Goal: Information Seeking & Learning: Learn about a topic

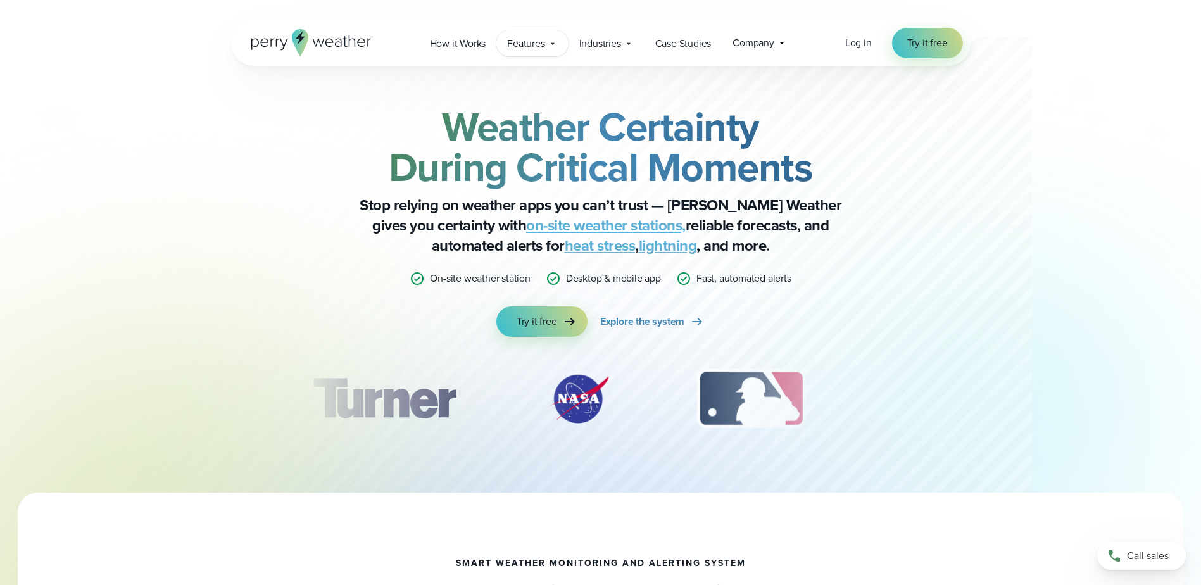
click at [531, 44] on span "Features" at bounding box center [525, 43] width 37 height 15
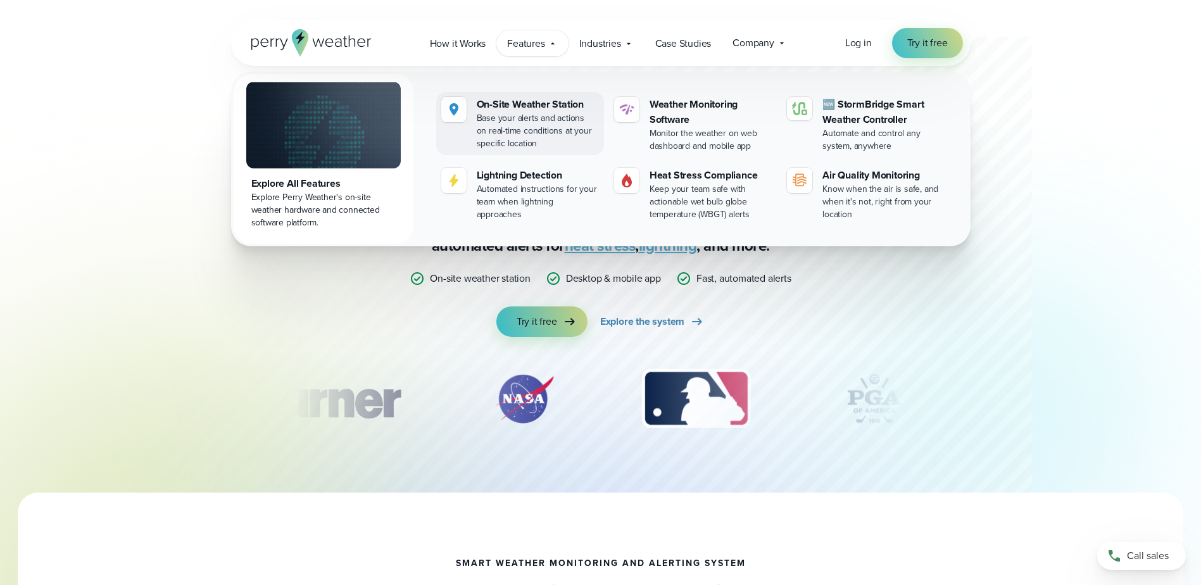
click at [496, 106] on div "On-Site Weather Station" at bounding box center [538, 104] width 122 height 15
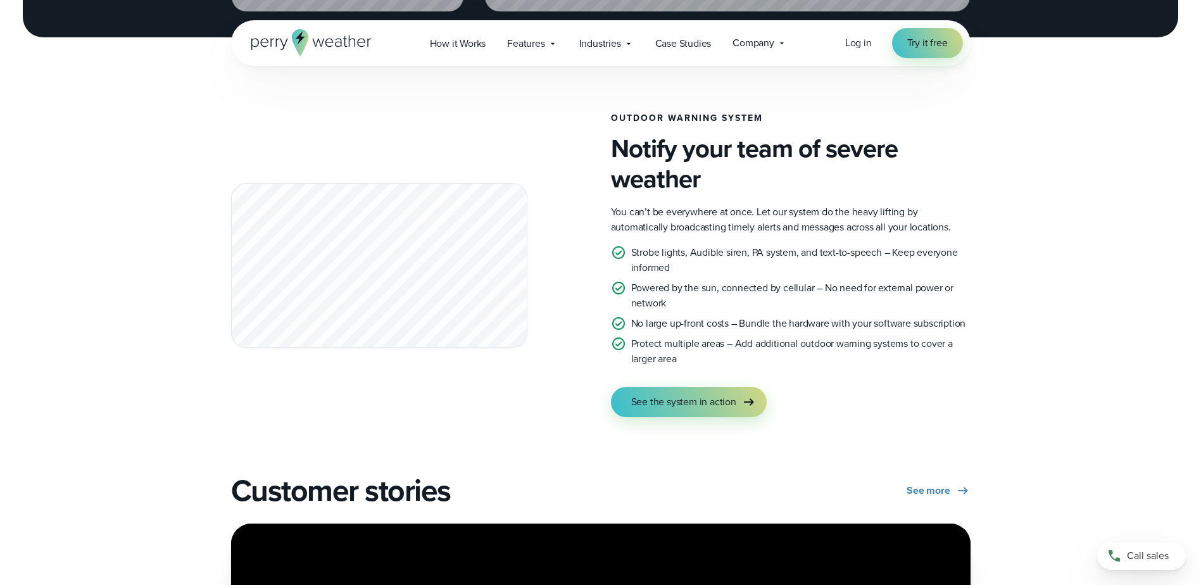
scroll to position [2194, 0]
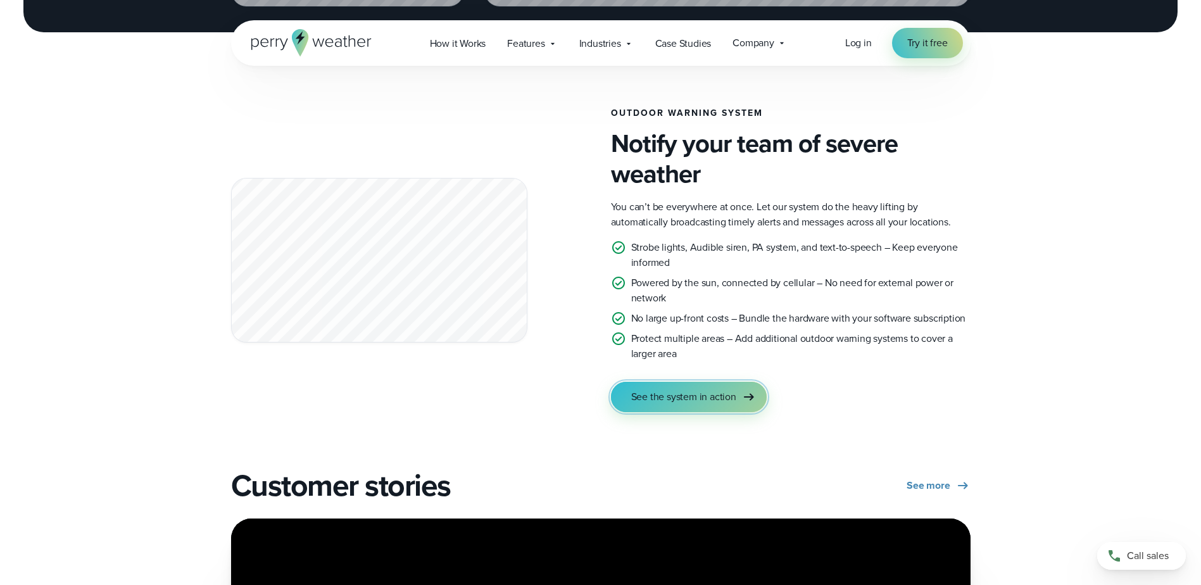
click at [667, 397] on span "See the system in action" at bounding box center [683, 396] width 105 height 15
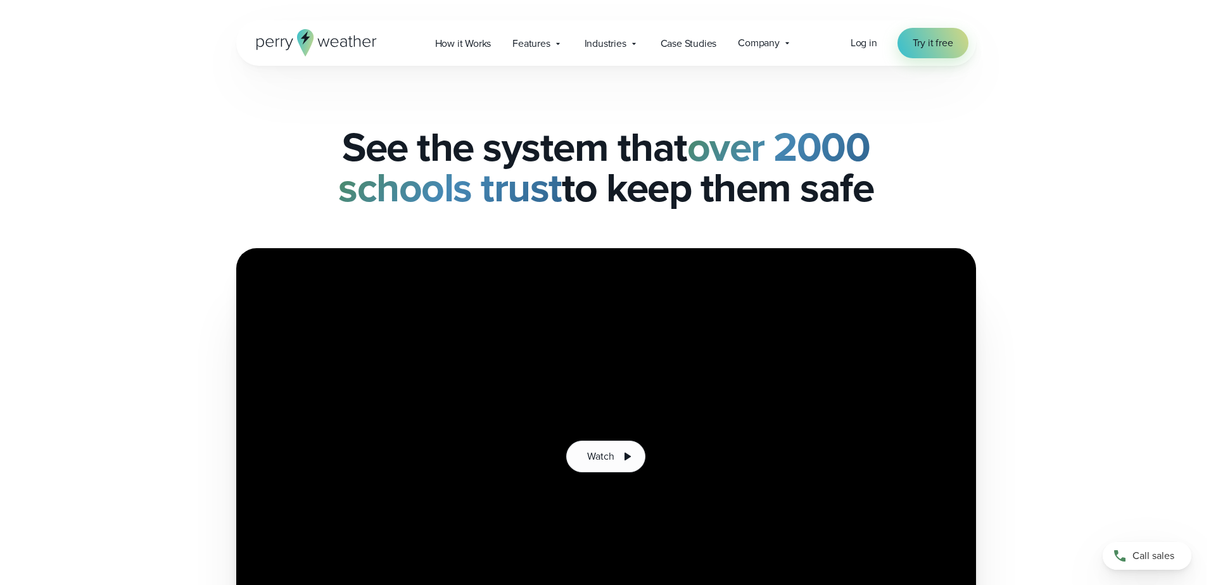
scroll to position [293, 0]
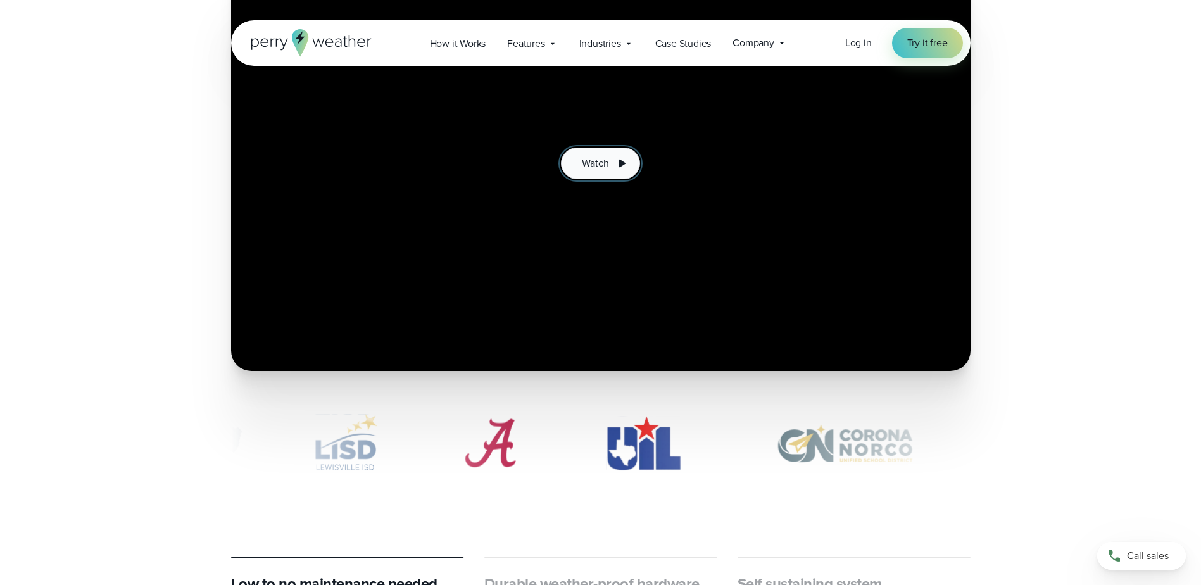
click at [603, 162] on span "Watch" at bounding box center [595, 163] width 27 height 15
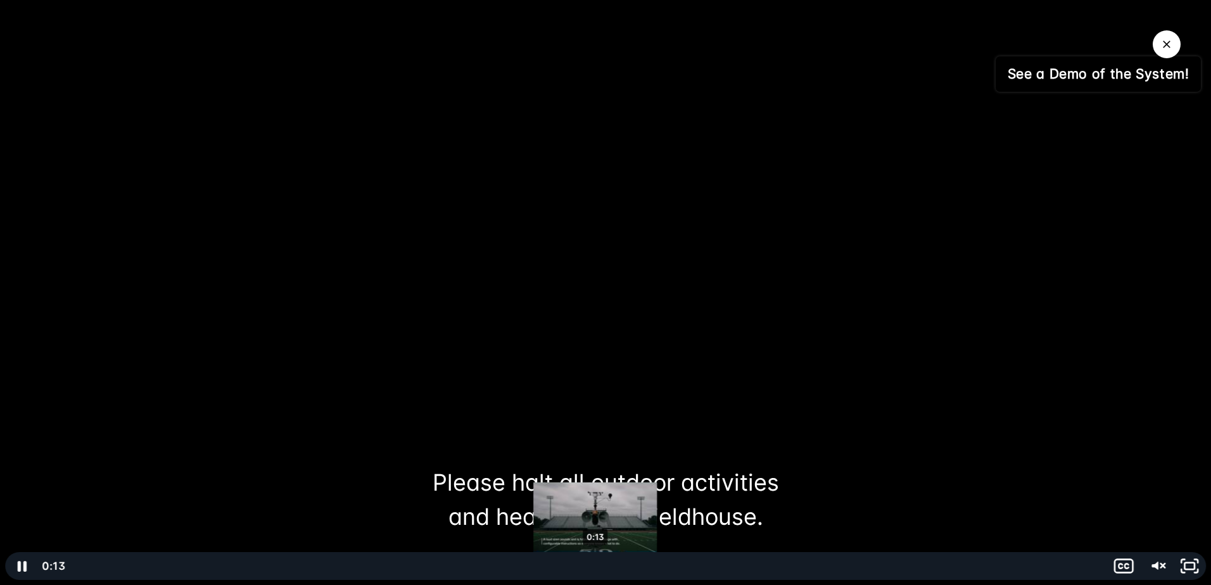
click at [595, 564] on div "0:13" at bounding box center [588, 566] width 1022 height 28
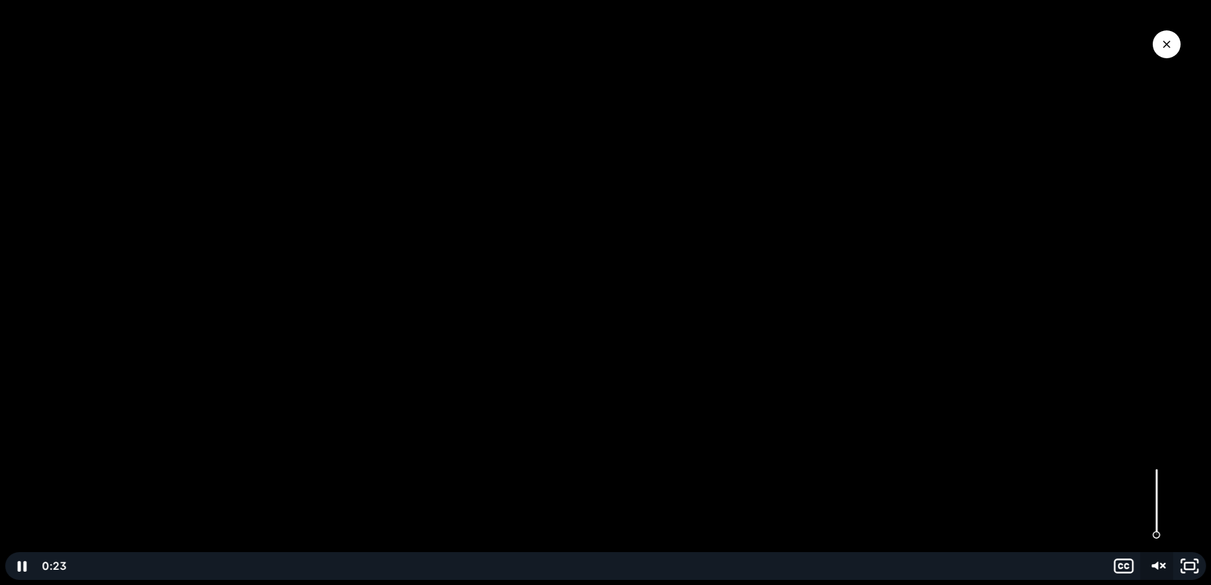
click at [1154, 560] on icon "Unmute" at bounding box center [1156, 566] width 33 height 28
click at [22, 569] on icon "Play Video" at bounding box center [23, 566] width 10 height 14
